Goal: Task Accomplishment & Management: Manage account settings

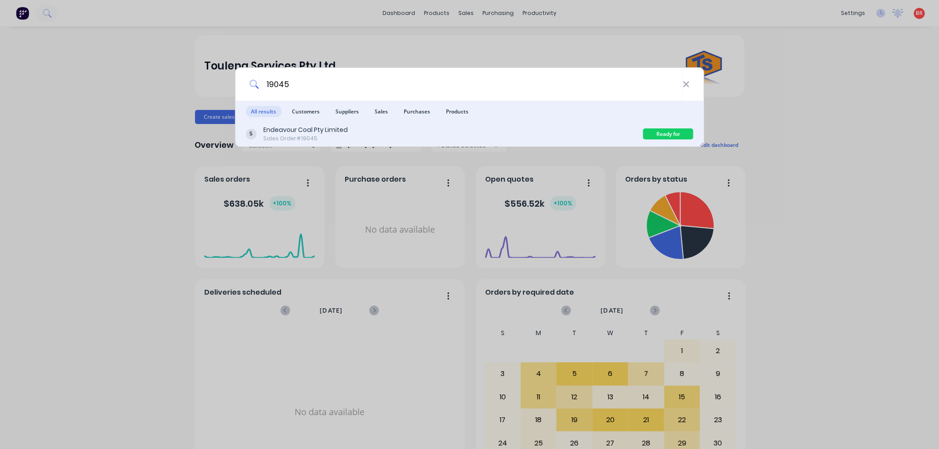
type input "19045"
click at [313, 132] on div "Endeavour Coal Pty Limited" at bounding box center [305, 129] width 85 height 9
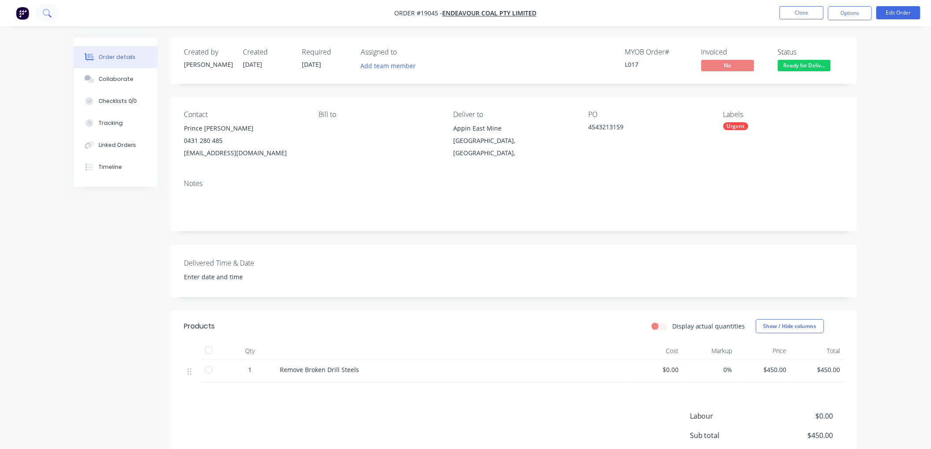
click at [51, 10] on icon at bounding box center [47, 13] width 8 height 8
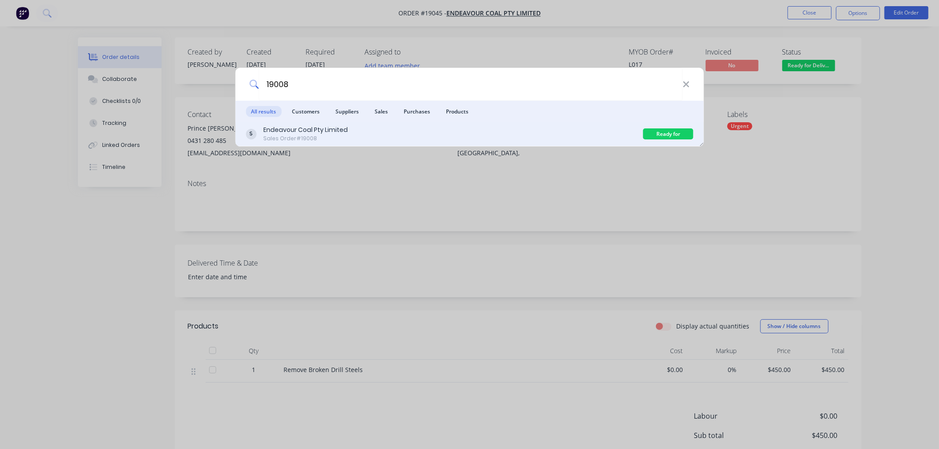
type input "19008"
click at [388, 139] on div "Endeavour Coal Pty Limited Sales Order #19008" at bounding box center [444, 133] width 397 height 17
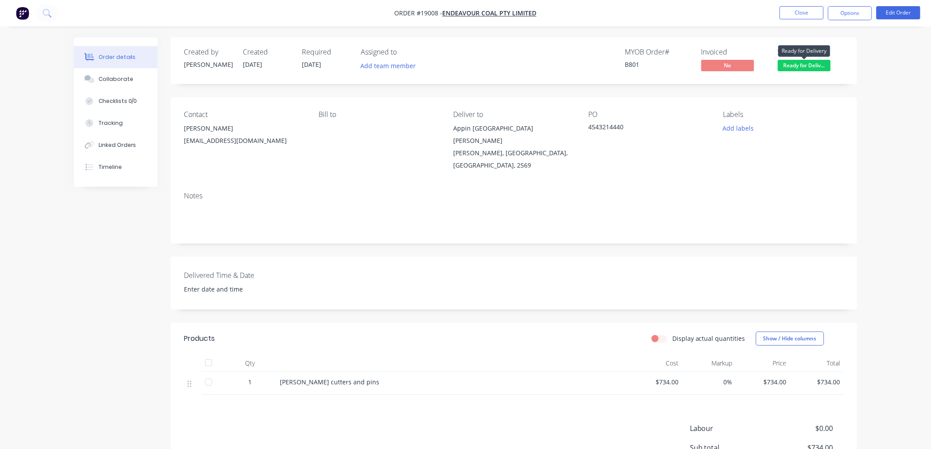
click at [803, 68] on span "Ready for Deliv..." at bounding box center [804, 65] width 53 height 11
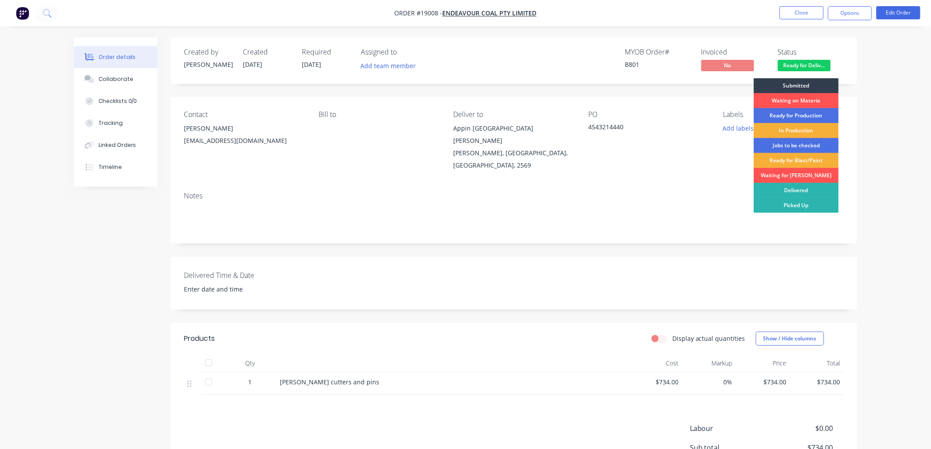
drag, startPoint x: 781, startPoint y: 187, endPoint x: 786, endPoint y: 181, distance: 7.5
click at [781, 187] on div "Delivered" at bounding box center [796, 190] width 85 height 15
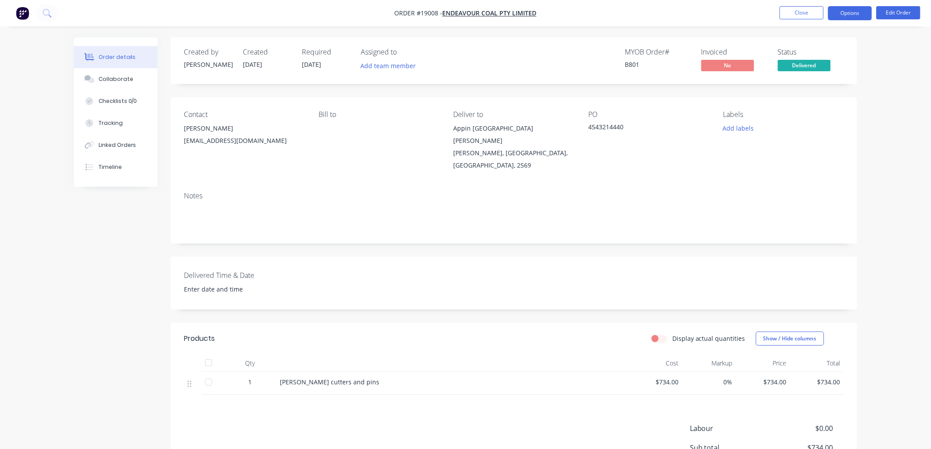
click at [852, 15] on button "Options" at bounding box center [850, 13] width 44 height 14
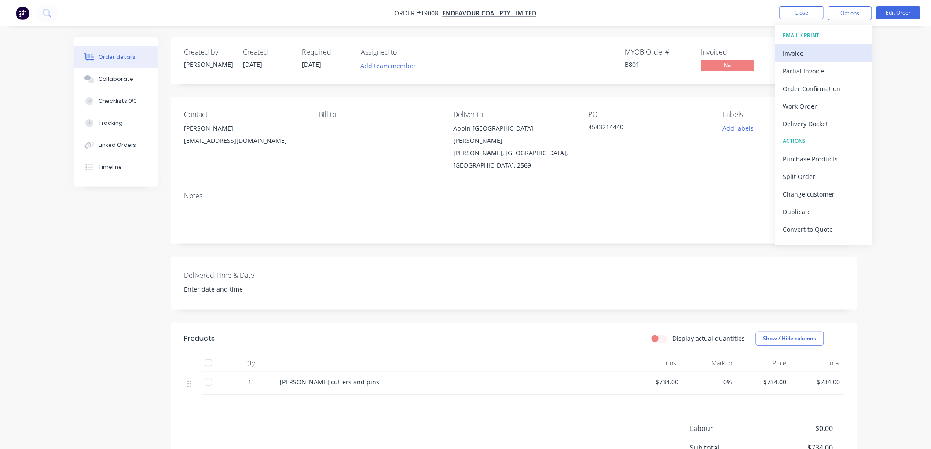
click at [809, 55] on div "Invoice" at bounding box center [824, 53] width 81 height 13
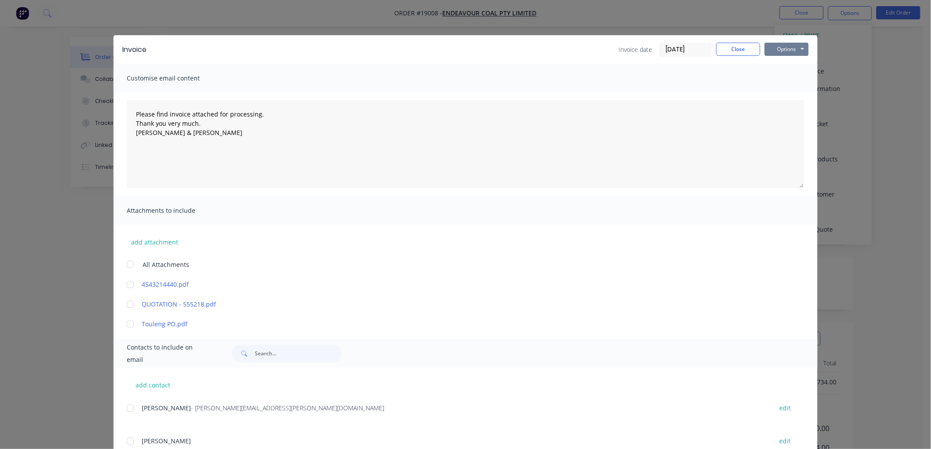
click at [784, 50] on button "Options" at bounding box center [787, 49] width 44 height 13
click at [782, 77] on button "Print" at bounding box center [793, 79] width 56 height 15
type textarea "Please find invoice attached for processing. Thank you very much. [PERSON_NAME]…"
click at [736, 50] on button "Close" at bounding box center [739, 49] width 44 height 13
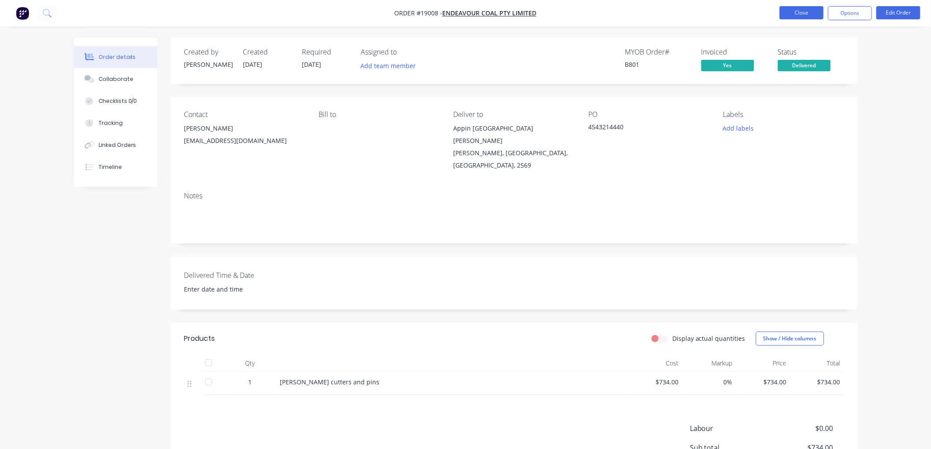
click at [799, 16] on button "Close" at bounding box center [802, 12] width 44 height 13
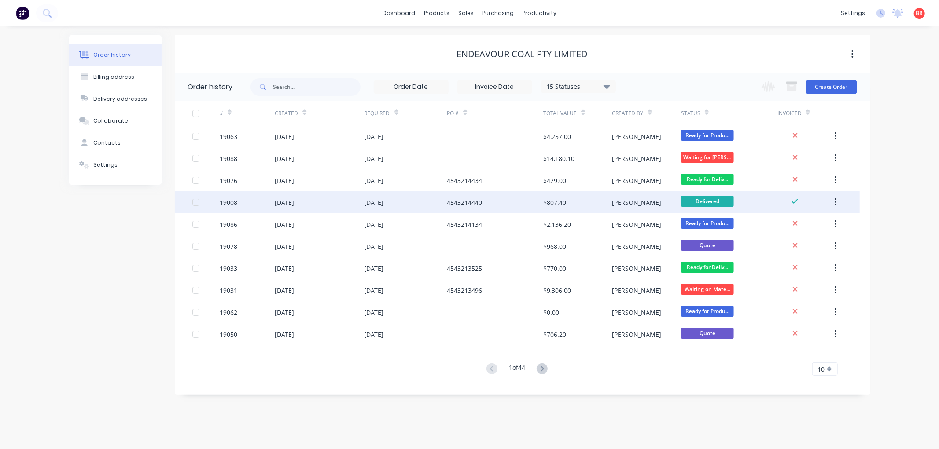
click at [294, 200] on div "[DATE]" at bounding box center [284, 202] width 19 height 9
